Goal: Ask a question

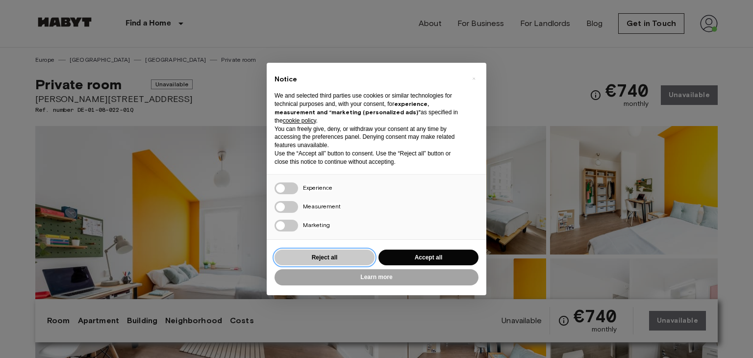
click at [333, 262] on button "Reject all" at bounding box center [324, 257] width 100 height 16
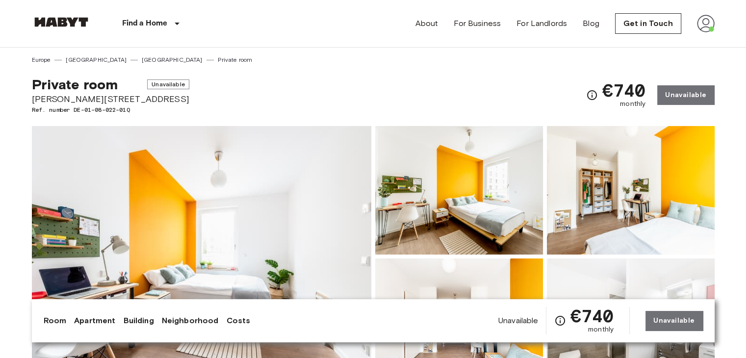
click at [701, 22] on img at bounding box center [706, 24] width 18 height 18
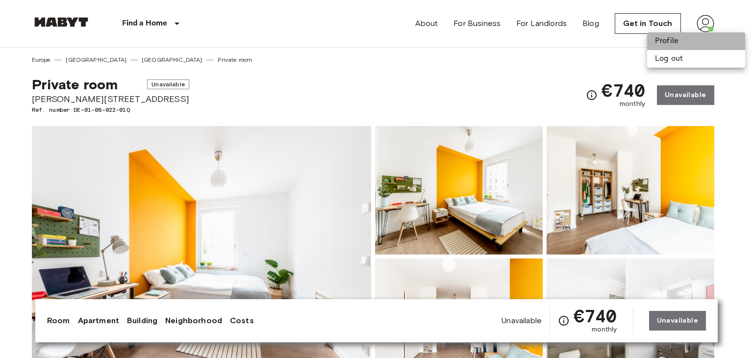
click at [688, 38] on li "Profile" at bounding box center [696, 41] width 98 height 18
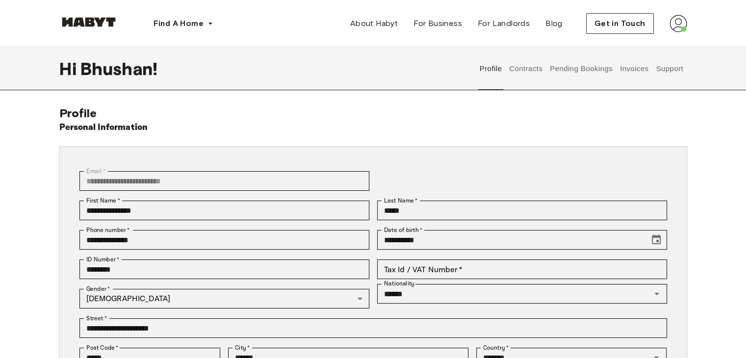
click at [658, 74] on button "Support" at bounding box center [669, 68] width 30 height 43
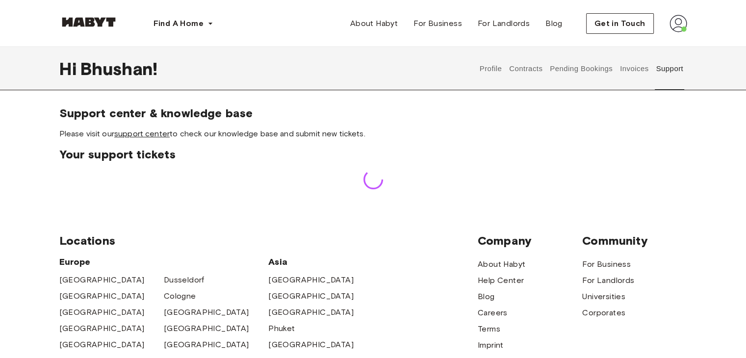
click at [138, 132] on link "support center" at bounding box center [141, 133] width 55 height 9
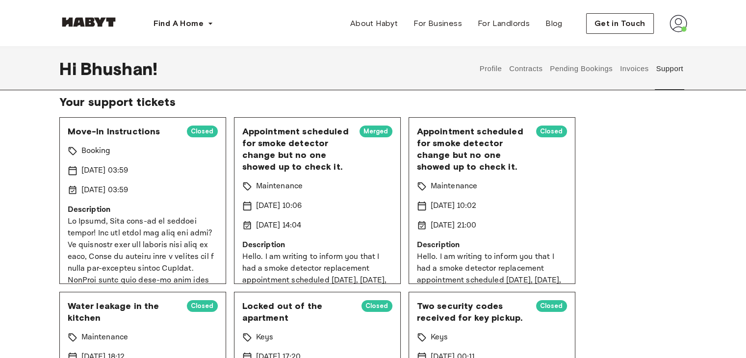
click at [129, 183] on div "Move-In Instructions Closed Booking 9 Aug 2025 03:59 9 Aug 2025 03:59 Descripti…" at bounding box center [142, 200] width 167 height 167
click at [112, 129] on span "Move-In Instructions" at bounding box center [123, 131] width 111 height 12
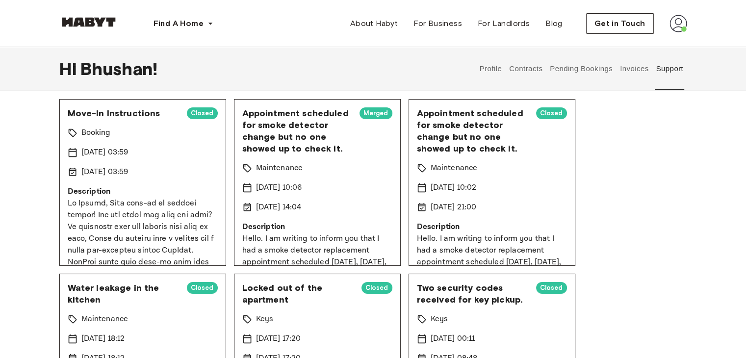
scroll to position [71, 0]
click at [98, 147] on p "9 Aug 2025 03:59" at bounding box center [104, 153] width 47 height 12
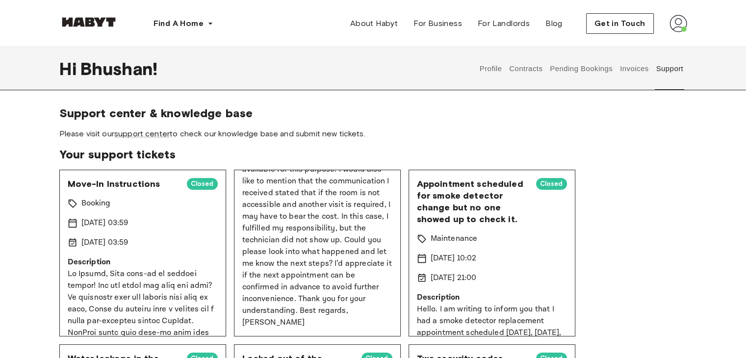
scroll to position [0, 0]
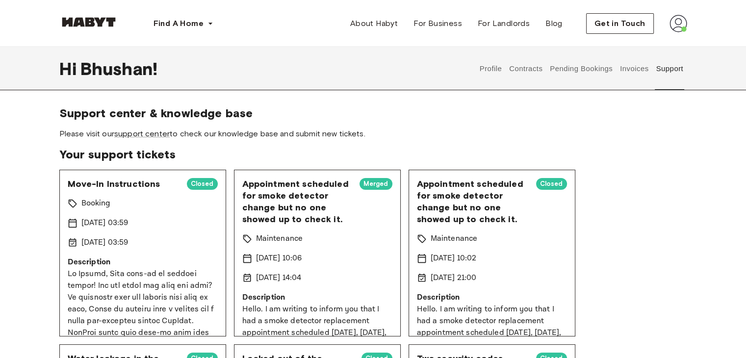
drag, startPoint x: 340, startPoint y: 332, endPoint x: 240, endPoint y: 306, distance: 103.3
click at [240, 306] on div "Appointment scheduled for smoke detector change but no one showed up to check i…" at bounding box center [317, 253] width 167 height 167
copy p "Hello. I am writing to inform you that I had a smoke detector replacement appoi…"
